Goal: Register for event/course

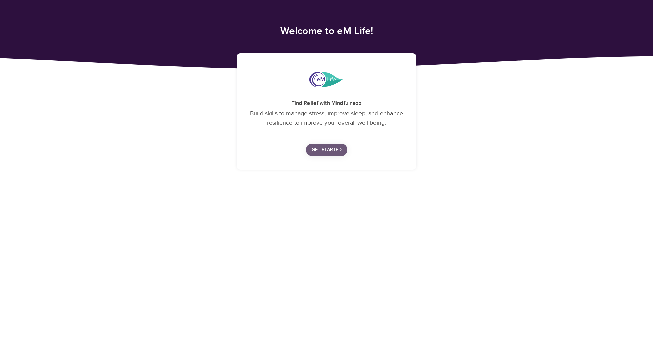
click at [334, 148] on span "Get Started" at bounding box center [326, 150] width 30 height 9
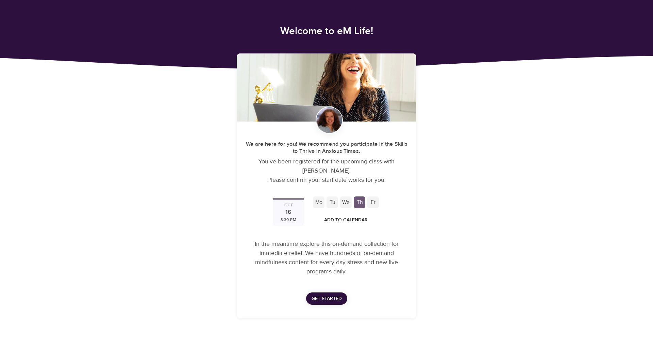
click at [373, 203] on div "Fr" at bounding box center [373, 202] width 12 height 12
click at [371, 202] on div "Fr" at bounding box center [373, 202] width 12 height 12
click at [345, 202] on div "We" at bounding box center [346, 202] width 12 height 12
click at [325, 202] on div "Mo Tu We Th Fr" at bounding box center [346, 202] width 68 height 14
click at [312, 200] on div "Mo Tu We Th Fr" at bounding box center [346, 202] width 68 height 14
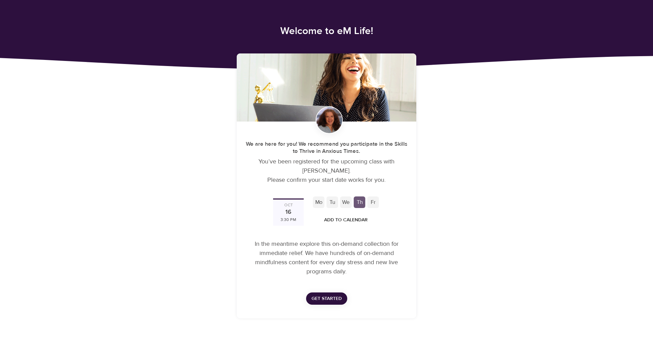
click at [284, 208] on div "[DATE] 3:30 PM" at bounding box center [288, 211] width 31 height 27
